Goal: Find specific page/section: Find specific page/section

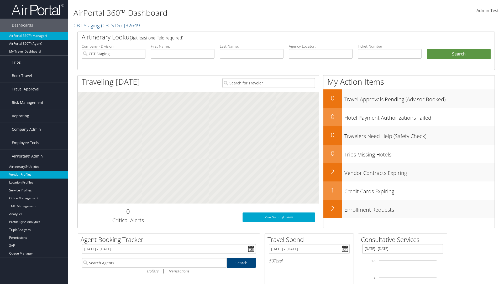
click at [34, 174] on link "Vendor Profiles" at bounding box center [34, 174] width 68 height 8
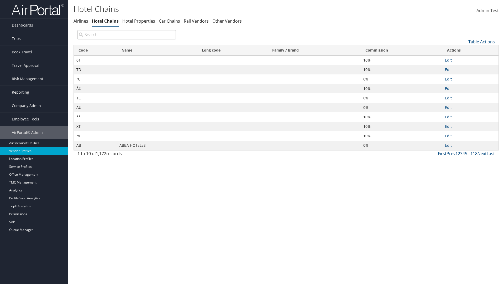
click at [401, 50] on th "Commission" at bounding box center [402, 50] width 82 height 10
click at [157, 50] on th "Name" at bounding box center [157, 50] width 80 height 10
click at [482, 41] on link "Table Actions" at bounding box center [481, 42] width 27 height 6
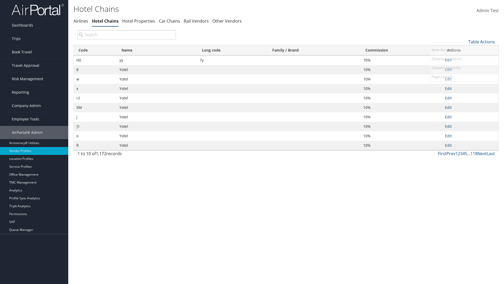
click at [464, 59] on link "25" at bounding box center [464, 59] width 69 height 9
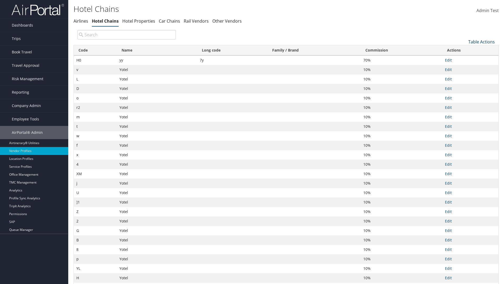
click at [482, 41] on link "Table Actions" at bounding box center [481, 42] width 27 height 6
click at [464, 76] on link "Page Length" at bounding box center [464, 76] width 69 height 9
